Goal: Ask a question: Seek information or help from site administrators or community

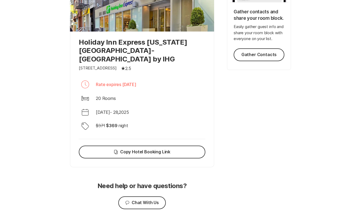
scroll to position [156, 0]
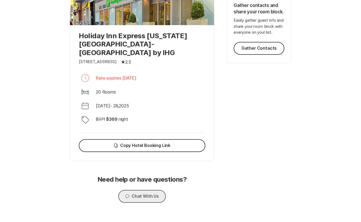
click at [156, 190] on button "Chat Chat With Us" at bounding box center [141, 196] width 47 height 13
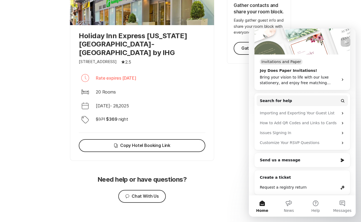
scroll to position [77, 0]
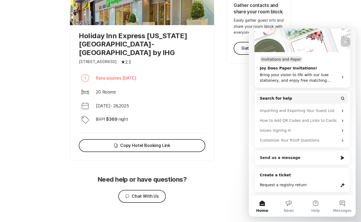
click at [291, 158] on div "Send us a message" at bounding box center [299, 158] width 78 height 6
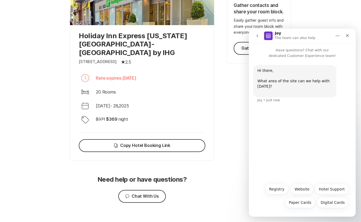
click at [305, 134] on div "Hi there, What area of the site can we help with [DATE]? ​ Joy • Just now" at bounding box center [302, 119] width 107 height 122
click at [326, 188] on button "Hotel Support" at bounding box center [331, 188] width 34 height 11
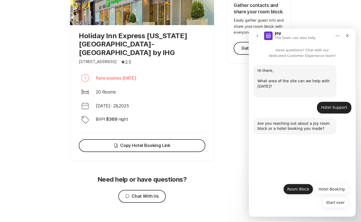
click at [305, 188] on button "Room Block" at bounding box center [298, 188] width 30 height 11
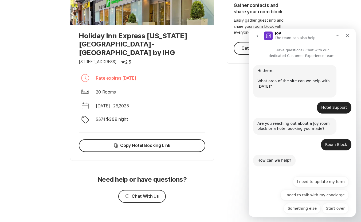
scroll to position [6, 0]
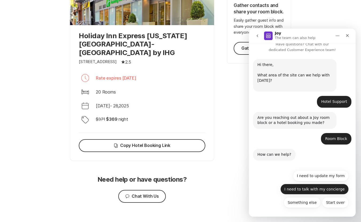
click at [306, 184] on button "I need to talk with my concierge" at bounding box center [314, 188] width 68 height 11
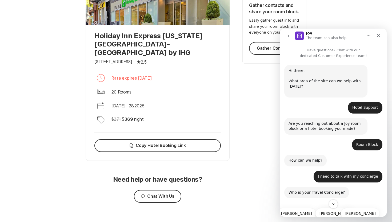
scroll to position [24, 0]
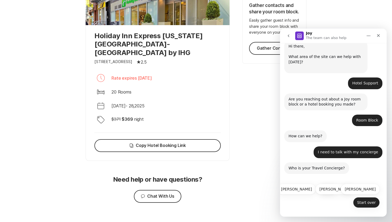
click at [360, 204] on button "Start over" at bounding box center [366, 202] width 27 height 11
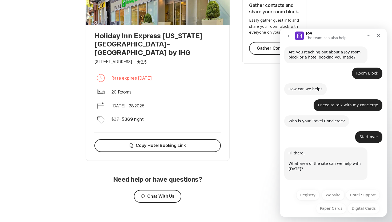
scroll to position [77, 0]
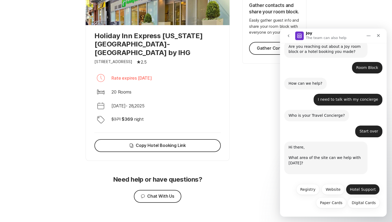
click at [360, 190] on button "Hotel Support" at bounding box center [363, 189] width 34 height 11
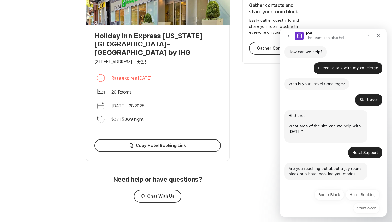
scroll to position [114, 0]
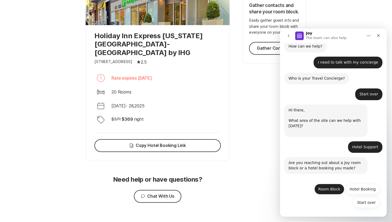
click at [330, 187] on button "Room Block" at bounding box center [329, 188] width 30 height 11
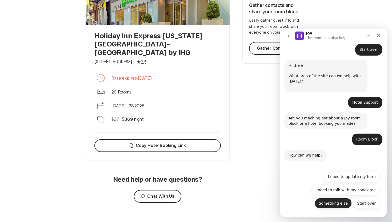
scroll to position [159, 0]
click at [339, 201] on button "Something else" at bounding box center [333, 202] width 37 height 11
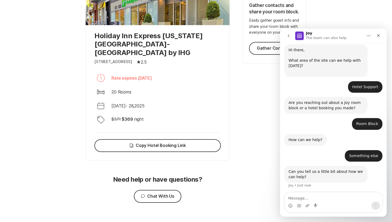
scroll to position [175, 0]
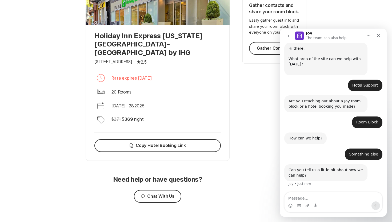
click at [339, 201] on textarea "Message…" at bounding box center [334, 196] width 98 height 9
type textarea "Trying to confirm number of bookings via our room block"
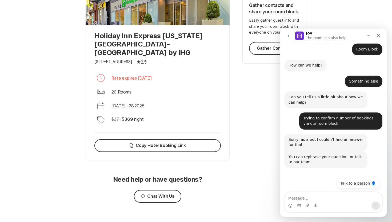
scroll to position [258, 0]
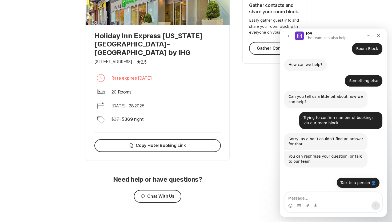
click at [360, 184] on button "Talk to a person 👤" at bounding box center [358, 182] width 43 height 11
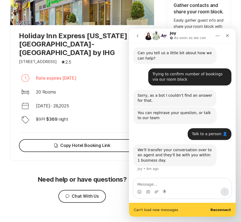
scroll to position [306, 0]
